Goal: Information Seeking & Learning: Learn about a topic

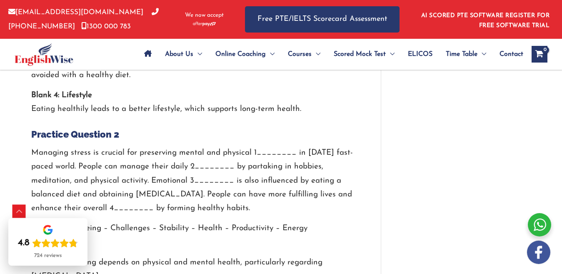
scroll to position [1882, 0]
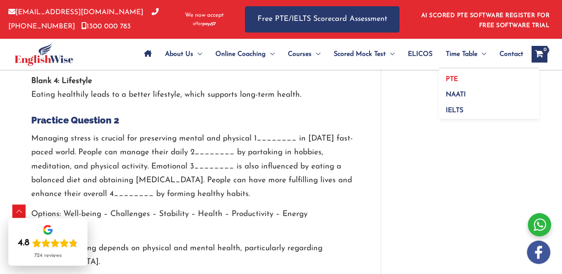
click at [457, 76] on link "PTE" at bounding box center [489, 76] width 100 height 16
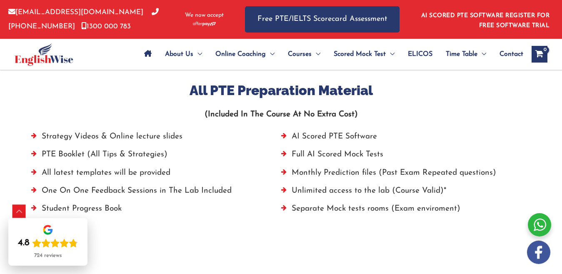
scroll to position [600, 0]
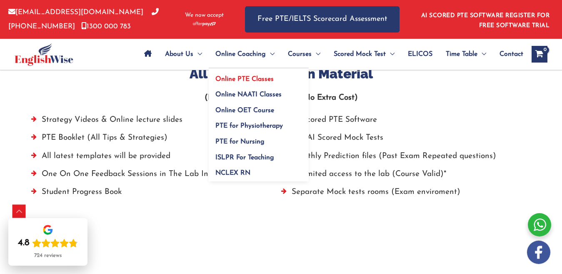
click at [259, 77] on span "Online PTE Classes" at bounding box center [244, 79] width 58 height 7
